Goal: Transaction & Acquisition: Obtain resource

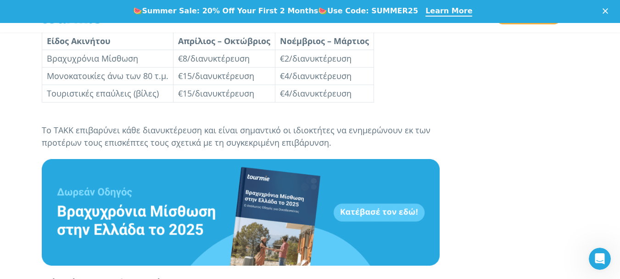
scroll to position [913, 0]
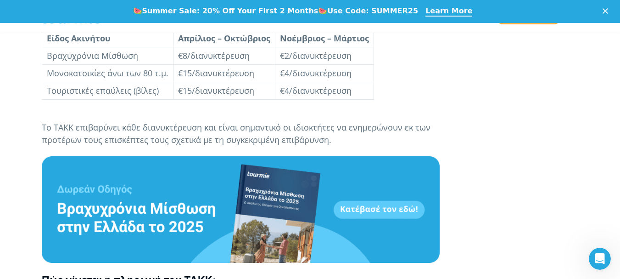
click at [383, 214] on b at bounding box center [241, 209] width 398 height 12
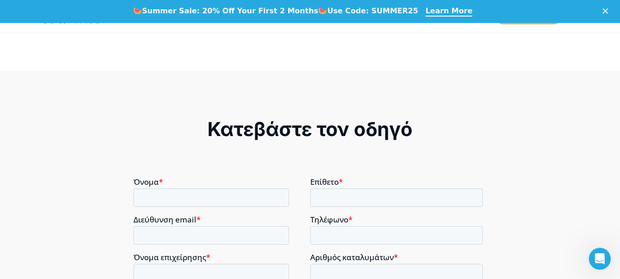
scroll to position [575, 0]
click at [222, 196] on input "Όνομα *" at bounding box center [212, 197] width 156 height 18
click at [198, 202] on input "Όνομα *" at bounding box center [212, 197] width 156 height 18
type input "ELENI"
type input "KOUFOPOULOU"
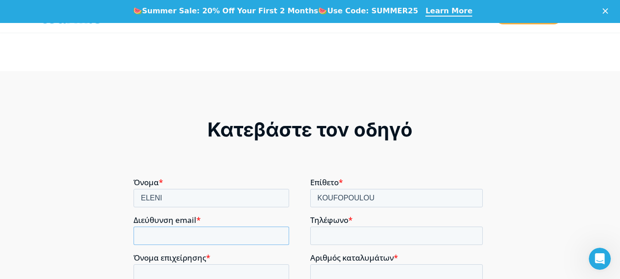
type input "elkoufopoulou@gmail.com"
type input "+306974555567"
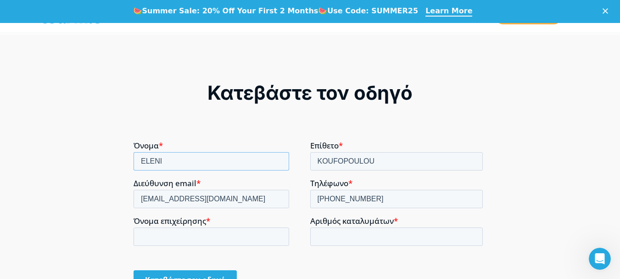
scroll to position [631, 0]
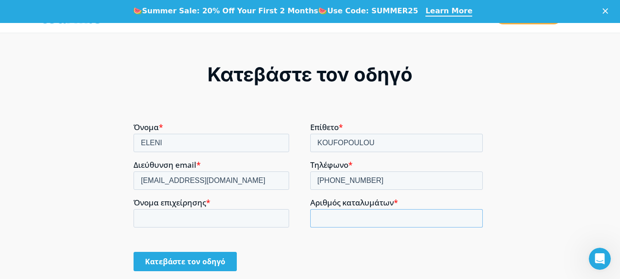
click at [388, 214] on input "Αριθμός καταλυμάτων *" at bounding box center [396, 218] width 173 height 18
click at [474, 219] on input "-1" at bounding box center [396, 218] width 173 height 18
click at [473, 214] on input "0" at bounding box center [396, 218] width 173 height 18
type input "1"
click at [472, 215] on input "1" at bounding box center [396, 218] width 173 height 18
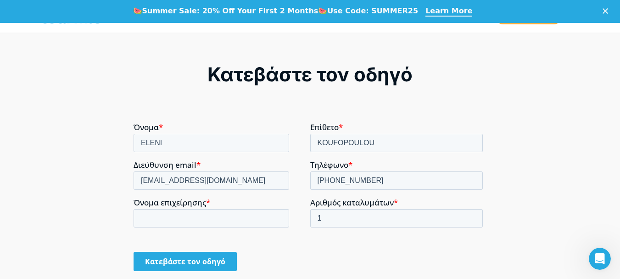
click at [441, 248] on div "Κατεβάστε τον οδηγό" at bounding box center [310, 260] width 353 height 35
click at [183, 258] on input "Κατεβάστε τον οδηγό" at bounding box center [185, 260] width 103 height 19
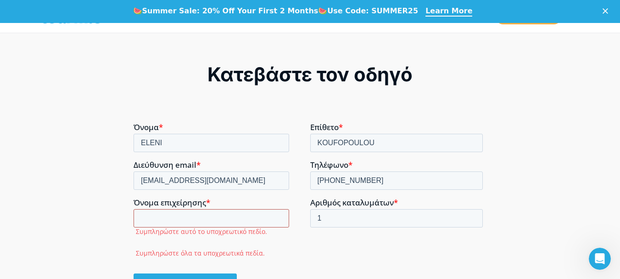
click at [192, 222] on input "Όνομα επιχείρησης *" at bounding box center [212, 218] width 156 height 18
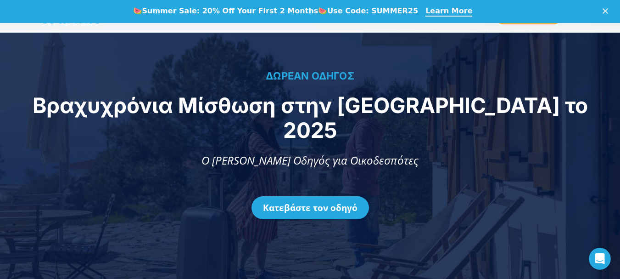
scroll to position [18, 0]
